Goal: Task Accomplishment & Management: Use online tool/utility

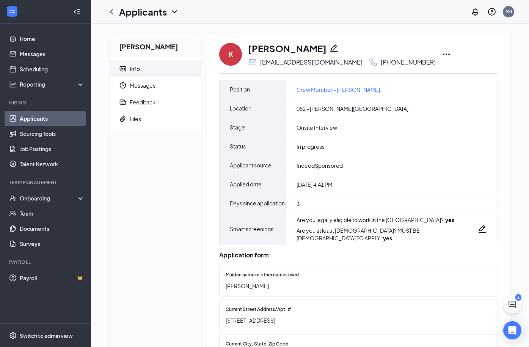
click at [443, 54] on icon "Ellipses" at bounding box center [446, 55] width 7 height 2
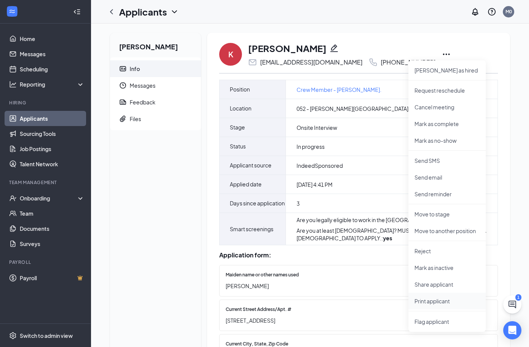
click at [443, 301] on p "Print applicant" at bounding box center [447, 301] width 65 height 8
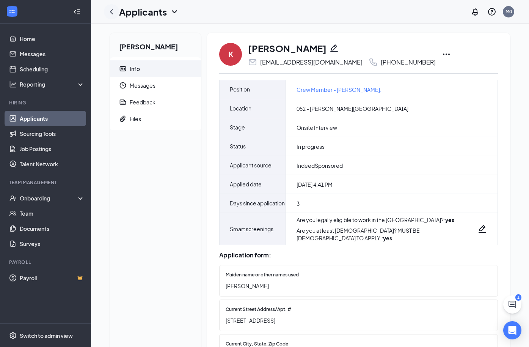
click at [113, 12] on icon "ChevronLeft" at bounding box center [111, 11] width 9 height 9
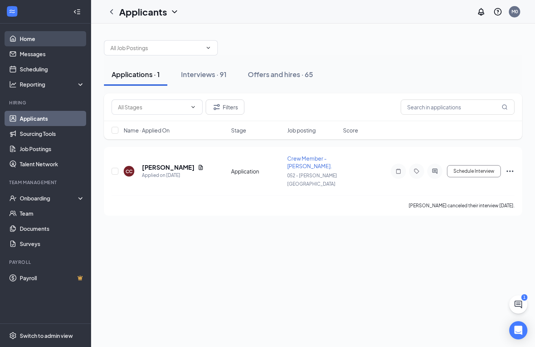
click at [27, 41] on link "Home" at bounding box center [52, 38] width 65 height 15
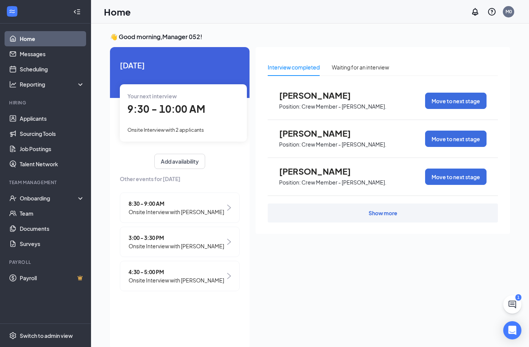
click at [176, 127] on span "Onsite Interview with 2 applicants" at bounding box center [166, 130] width 77 height 6
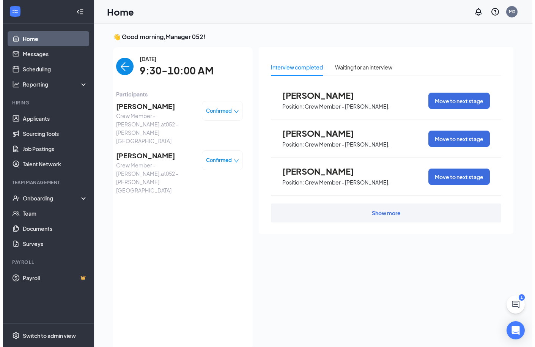
scroll to position [3, 0]
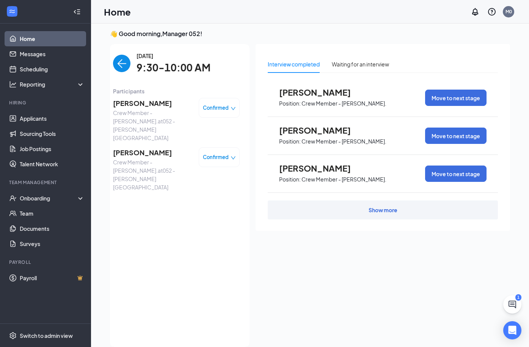
click at [145, 158] on span "Crew Member - [PERSON_NAME]. at [GEOGRAPHIC_DATA][PERSON_NAME]" at bounding box center [153, 174] width 80 height 33
click at [138, 147] on span "[PERSON_NAME]" at bounding box center [153, 152] width 80 height 11
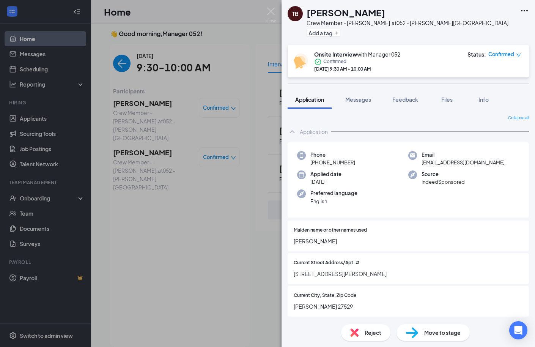
click at [521, 12] on icon "Ellipses" at bounding box center [524, 10] width 9 height 9
click at [501, 30] on link "View full application" at bounding box center [484, 28] width 82 height 8
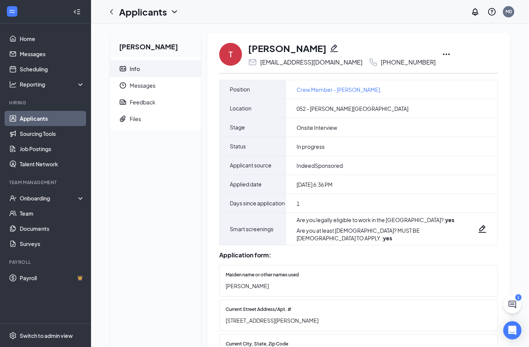
click at [442, 52] on icon "Ellipses" at bounding box center [446, 54] width 9 height 9
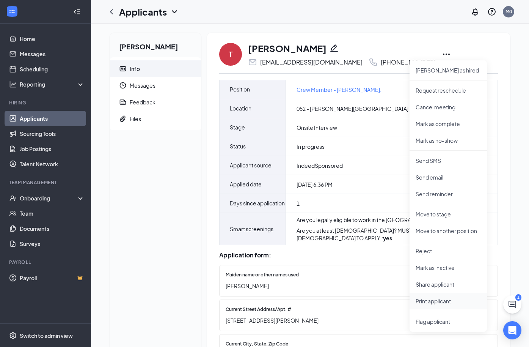
click at [440, 298] on p "Print applicant" at bounding box center [448, 301] width 65 height 8
